Goal: Task Accomplishment & Management: Use online tool/utility

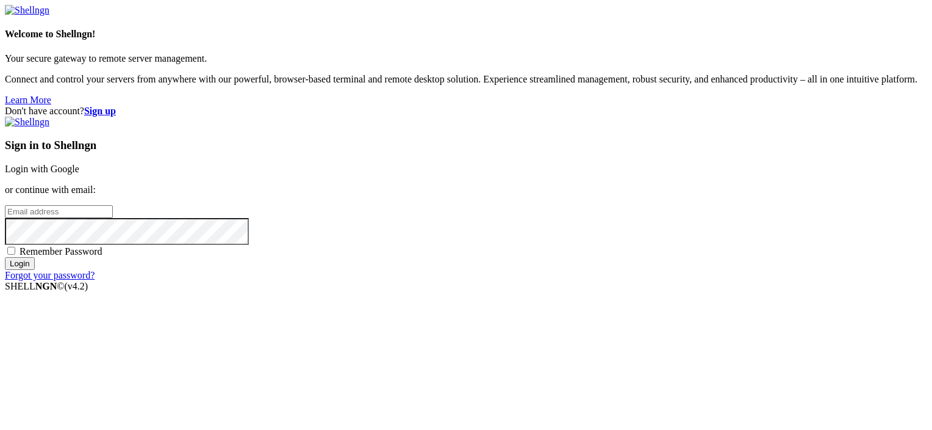
click at [79, 164] on link "Login with Google" at bounding box center [42, 169] width 74 height 10
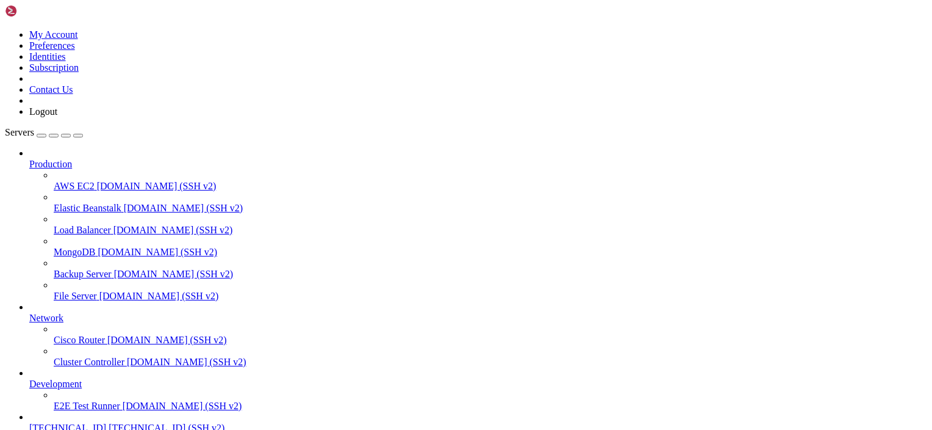
scroll to position [62, 0]
click at [109, 422] on span "[TECHNICAL_ID] (SSH v2)" at bounding box center [167, 427] width 116 height 10
click at [86, 422] on span "[TECHNICAL_ID]" at bounding box center [67, 427] width 77 height 10
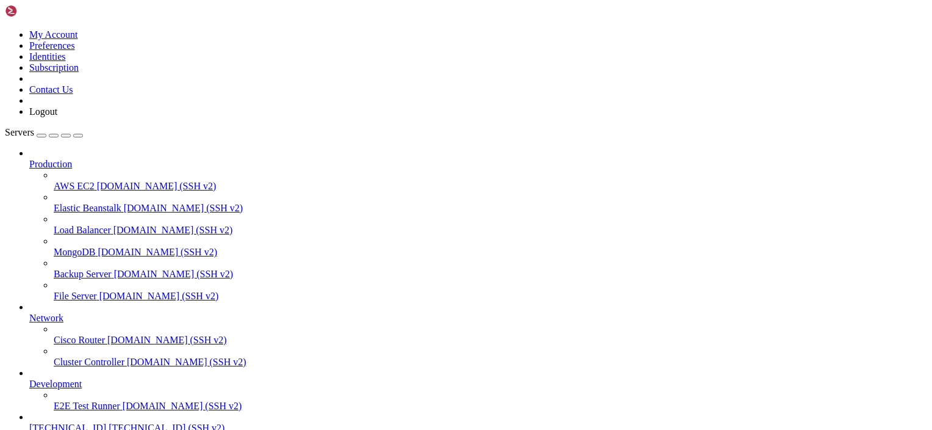
drag, startPoint x: 113, startPoint y: 856, endPoint x: 145, endPoint y: 976, distance: 123.9
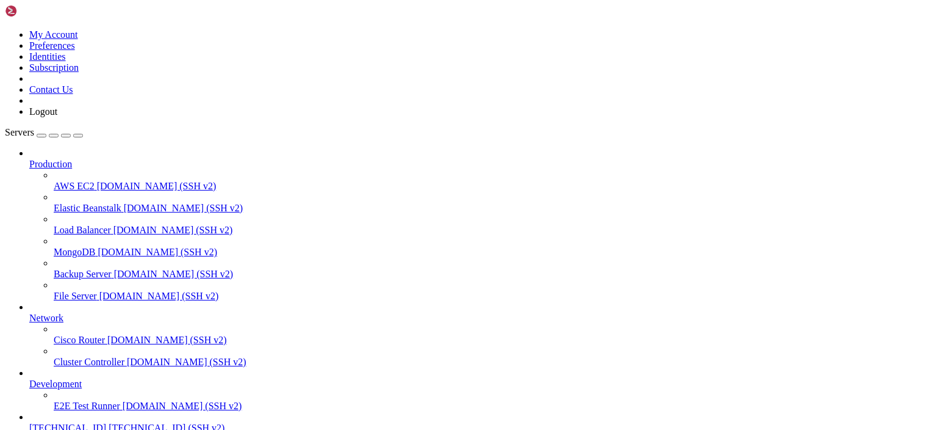
scroll to position [488, 0]
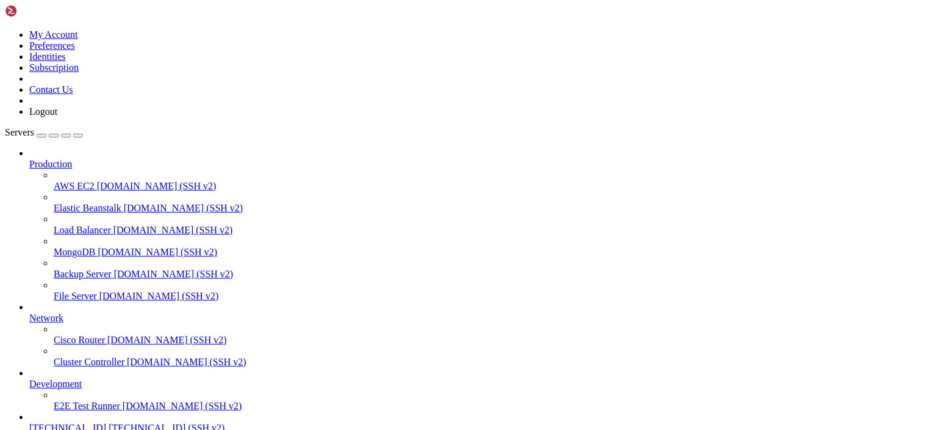
type input "/mnt/sda1/Users/amnesia/Docker/Bots/Darwin"
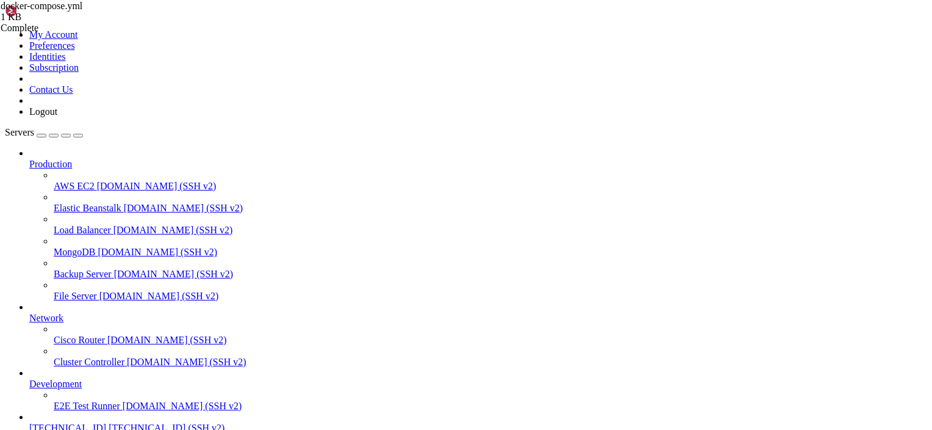
drag, startPoint x: 359, startPoint y: 337, endPoint x: 203, endPoint y: 281, distance: 165.4
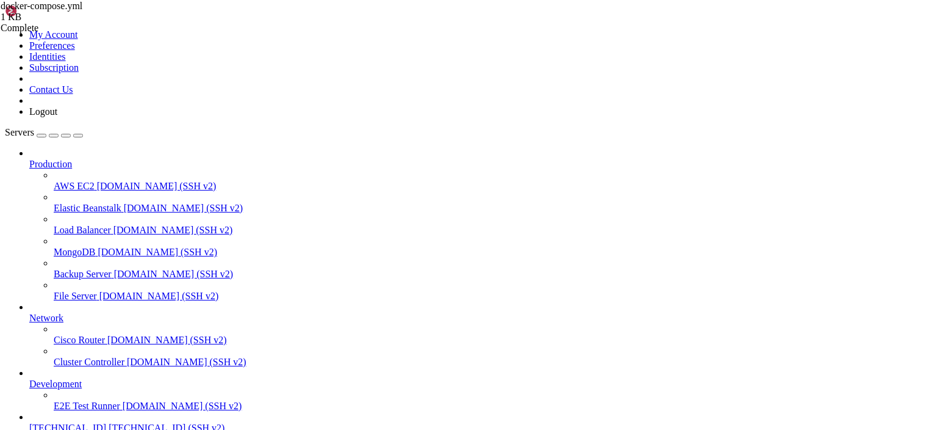
type textarea "--logfile /freqtrade/user_data/logs/freqtrade.log"
type textarea "--strategy ElliotV5_SMA"
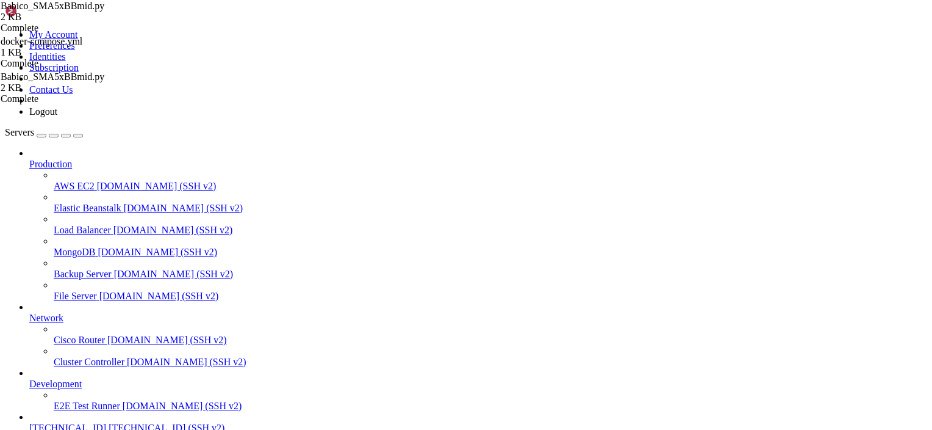
type input "/mnt/sda1/Users/amnesia/Docker/Bots/Darwin"
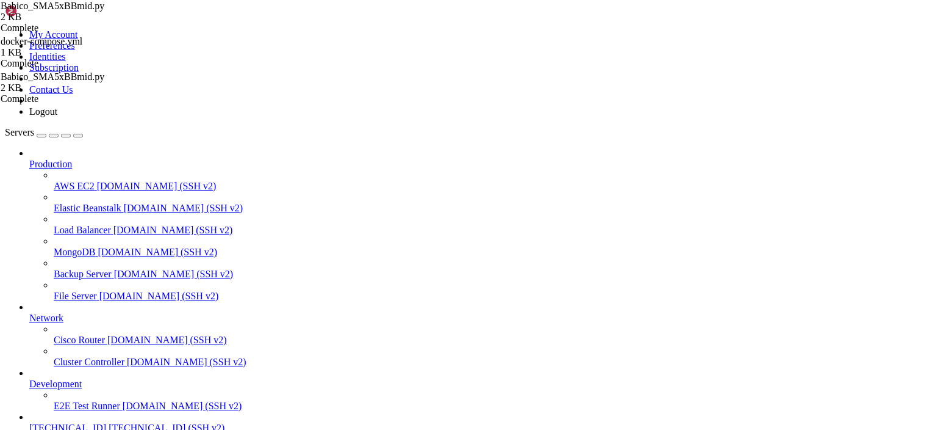
type textarea "--strategy Babico_SMA5xBBmid"
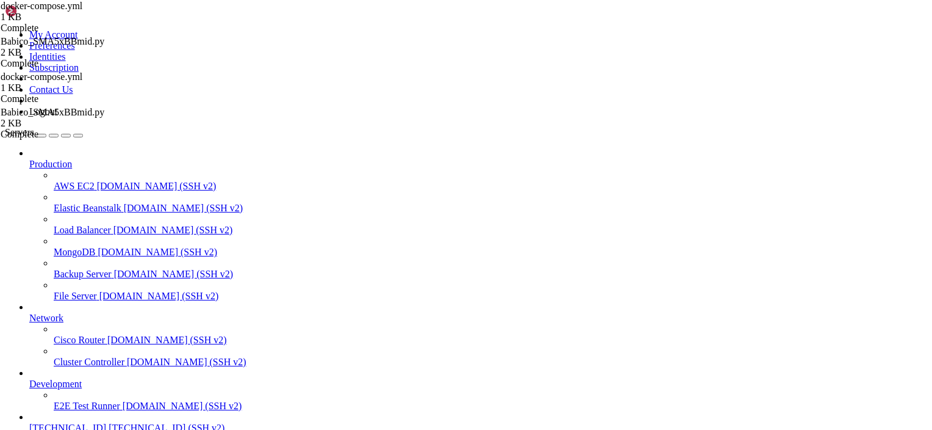
drag, startPoint x: 239, startPoint y: 85, endPoint x: 406, endPoint y: 84, distance: 166.6
type textarea "Description: Lists all the supported exchanges by Freqtrade."
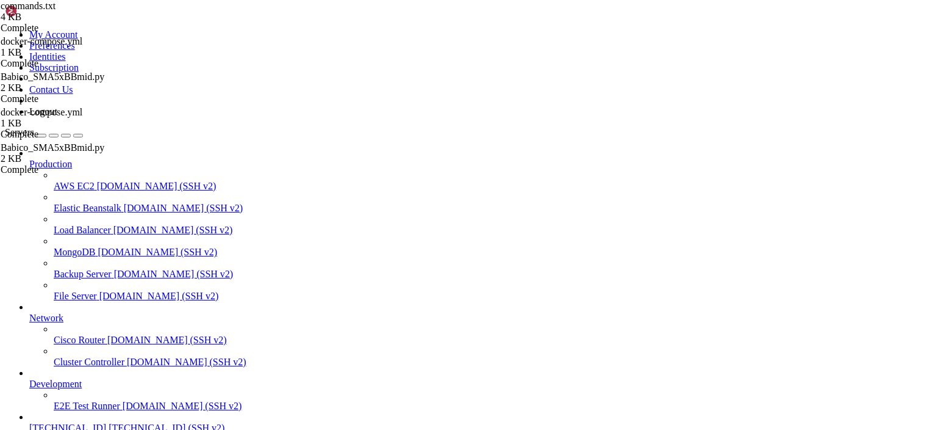
type input "/mnt/sda1/Users/amnesia/Docker/Bots/Darwin/user_data"
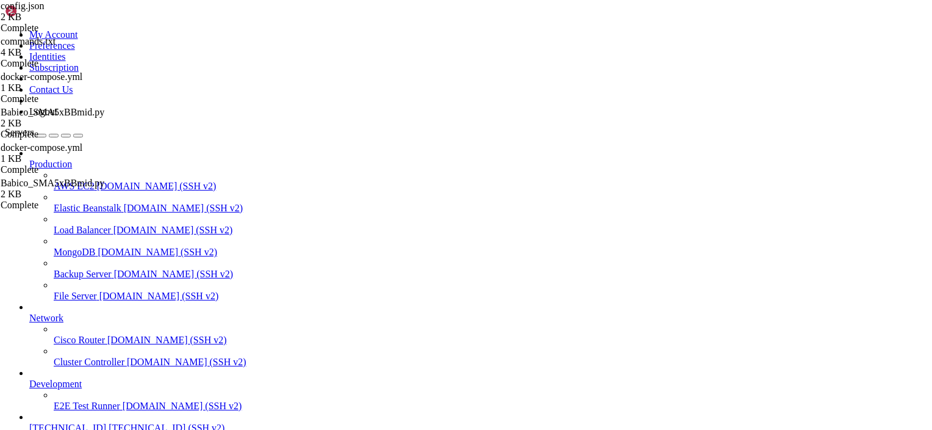
type textarea ""price_side": "same","
type input "dry_run_wallet"
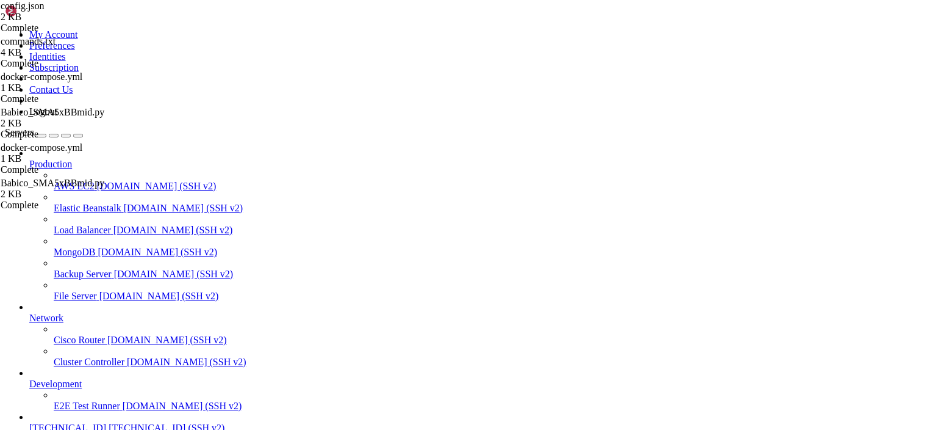
scroll to position [244, 0]
type textarea "} }"
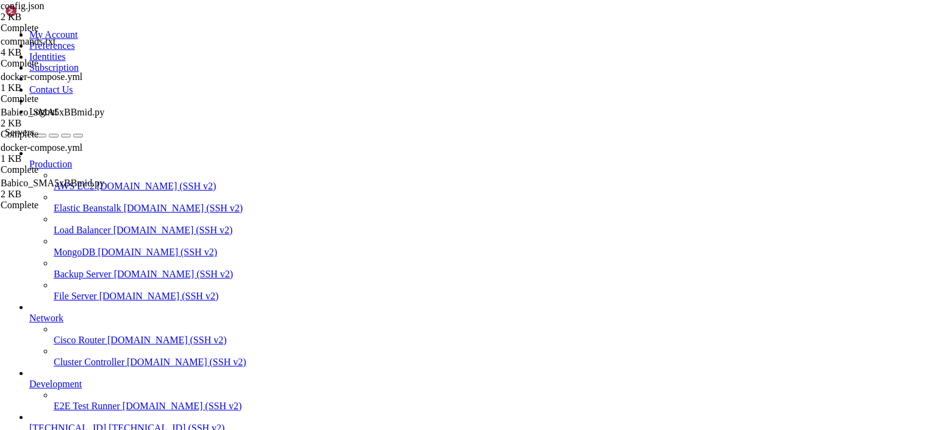
paste textarea
type textarea "} }"
paste textarea
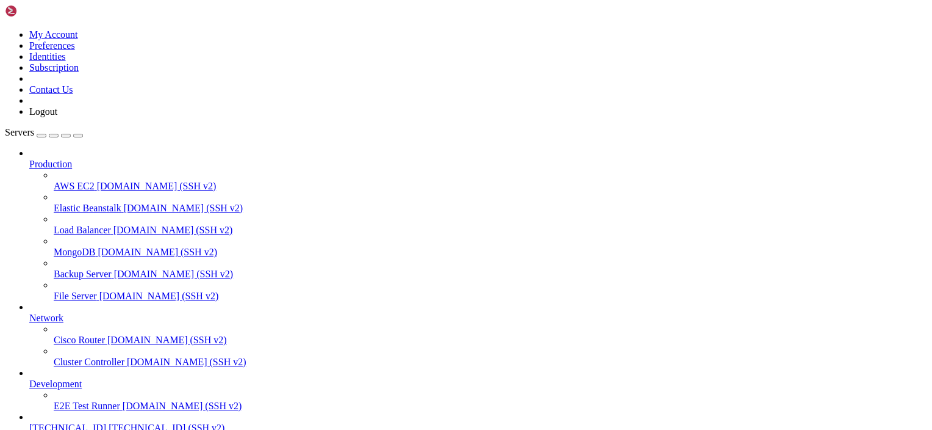
click at [109, 422] on span "[TECHNICAL_ID] (SSH v2)" at bounding box center [167, 427] width 116 height 10
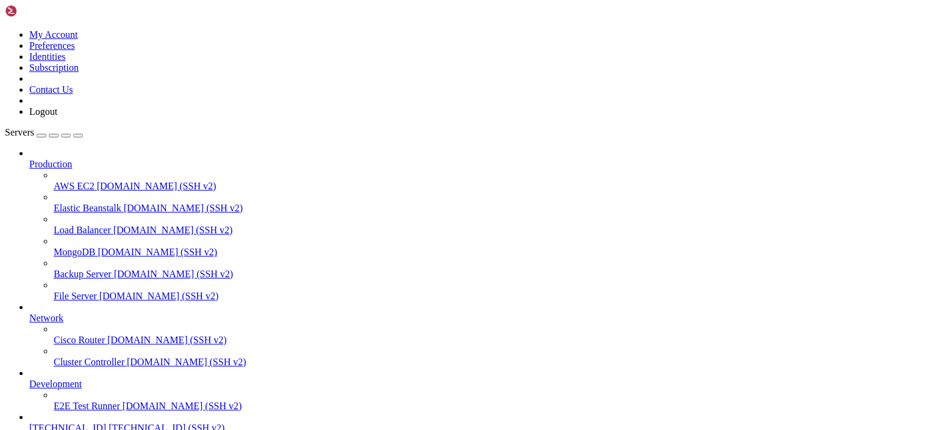
type input "/mnt/sda1/Users/amnesia/Docker/Bots/Darwin/user_data"
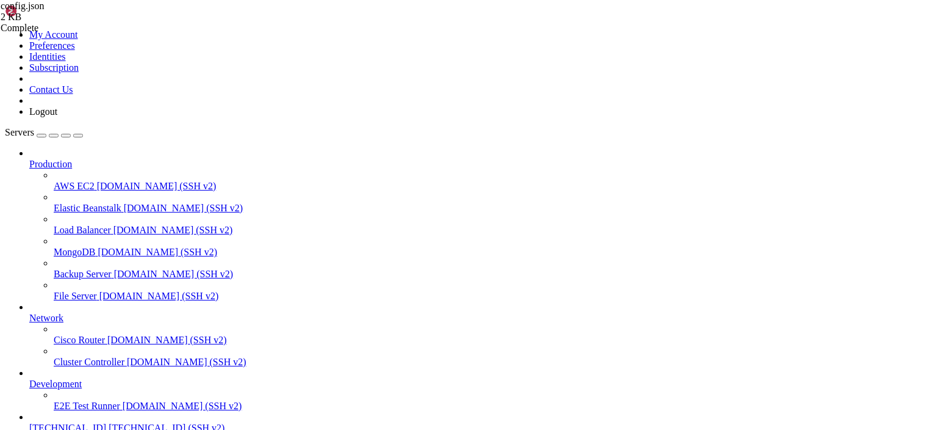
type textarea "} }"
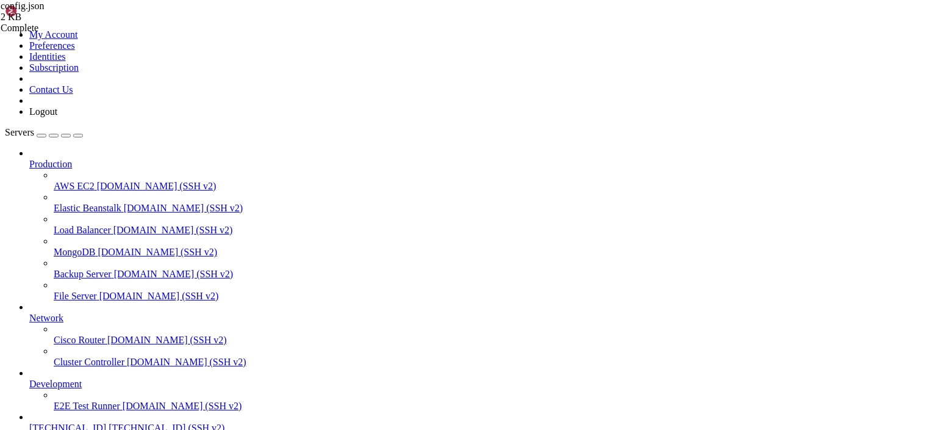
drag, startPoint x: 351, startPoint y: 840, endPoint x: 333, endPoint y: 815, distance: 31.5
